Goal: Check status

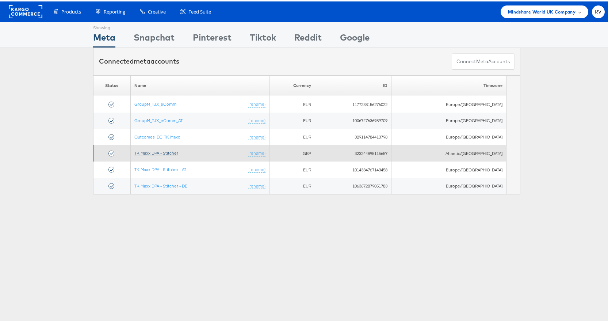
click at [154, 152] on link "TK Maxx DPA - Stitcher" at bounding box center [156, 151] width 44 height 5
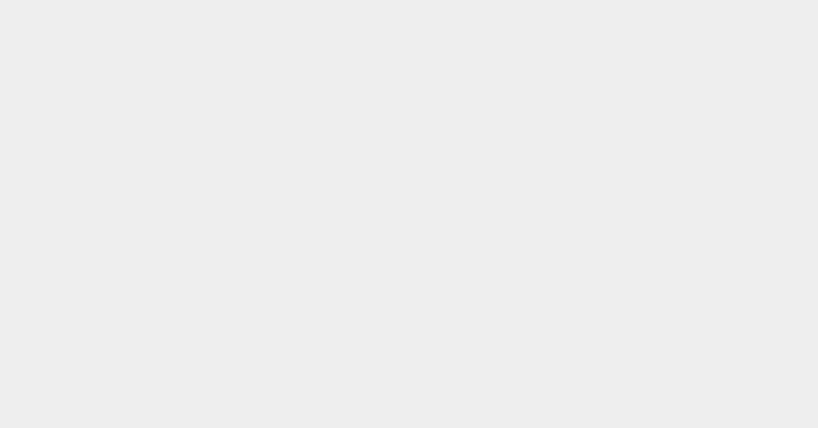
click at [205, 203] on body at bounding box center [409, 205] width 818 height 411
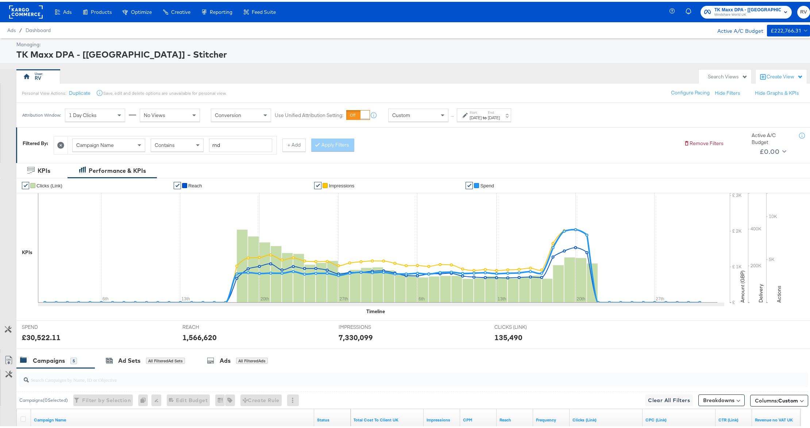
click at [500, 115] on div "Mar 31st 2025" at bounding box center [494, 116] width 12 height 6
click at [384, 180] on div "February 1st 2025 ‹ February 2025 › Su Mo Tu We Th Fr Sa 26 27 28 29 30 31 1 2 …" at bounding box center [392, 175] width 77 height 21
click at [385, 174] on input "February 1st 2025" at bounding box center [392, 171] width 77 height 13
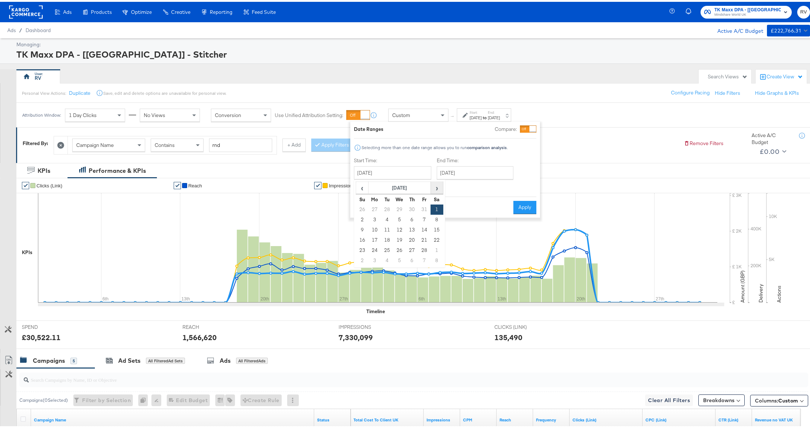
click at [435, 191] on span "›" at bounding box center [436, 186] width 11 height 11
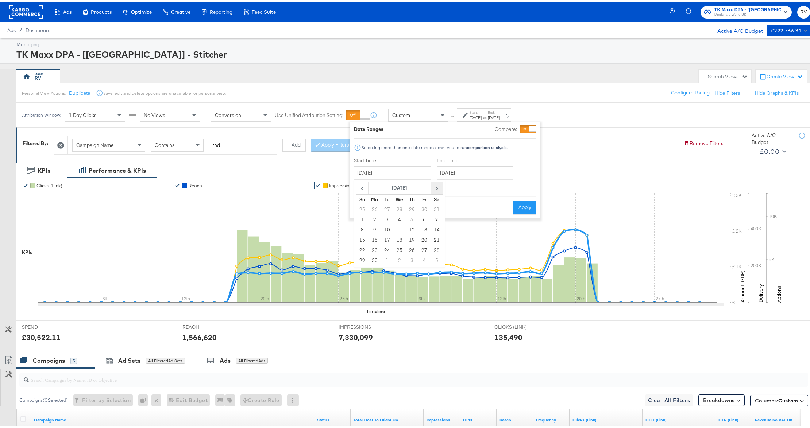
click at [435, 191] on span "›" at bounding box center [436, 186] width 11 height 11
click at [361, 221] on td "7" at bounding box center [362, 218] width 12 height 10
type input "September 7th 2025"
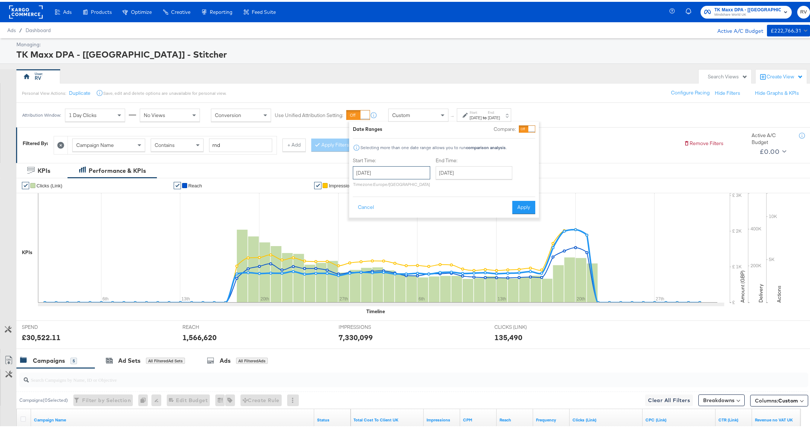
click at [380, 172] on input "September 7th 2025" at bounding box center [391, 171] width 77 height 13
click at [360, 230] on td "14" at bounding box center [361, 228] width 12 height 10
type input "September 14th 2025"
click at [451, 177] on input "September 14th 2025" at bounding box center [479, 171] width 77 height 13
click at [496, 231] on td "18" at bounding box center [498, 228] width 12 height 10
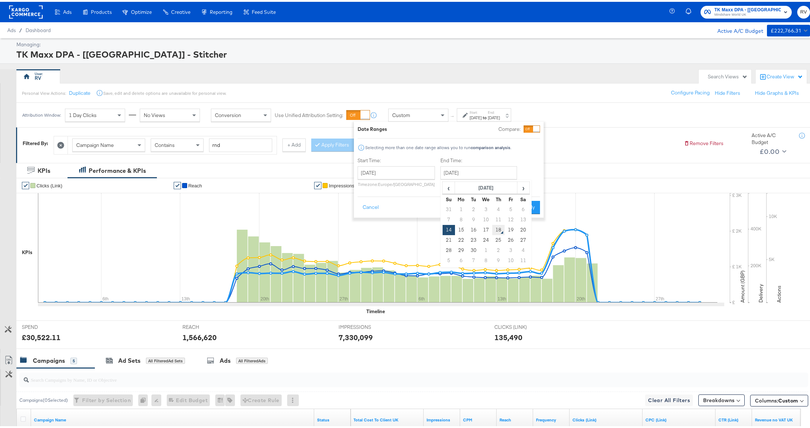
type input "September 18th 2025"
click at [523, 201] on button "Apply" at bounding box center [528, 205] width 23 height 13
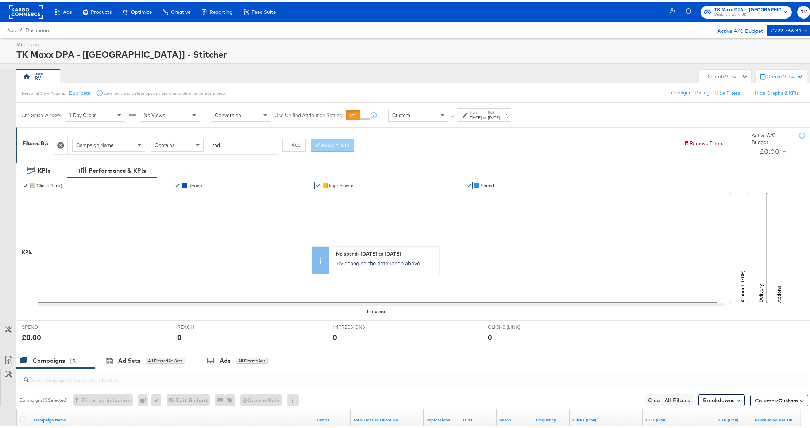
click at [62, 142] on icon at bounding box center [60, 143] width 7 height 7
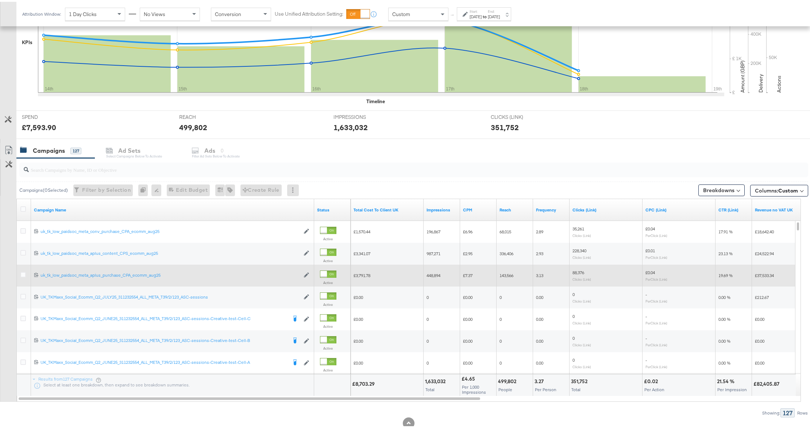
scroll to position [165, 0]
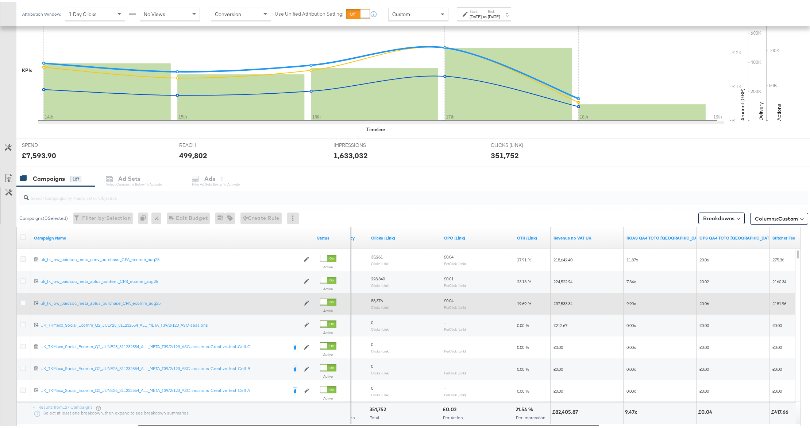
drag, startPoint x: 334, startPoint y: 425, endPoint x: 454, endPoint y: 421, distance: 119.8
click at [454, 421] on div "Campaign Name Status Frequency Clicks (Link) CPC (Link) CTR (Link) Revenue no V…" at bounding box center [408, 326] width 785 height 203
